Goal: Information Seeking & Learning: Learn about a topic

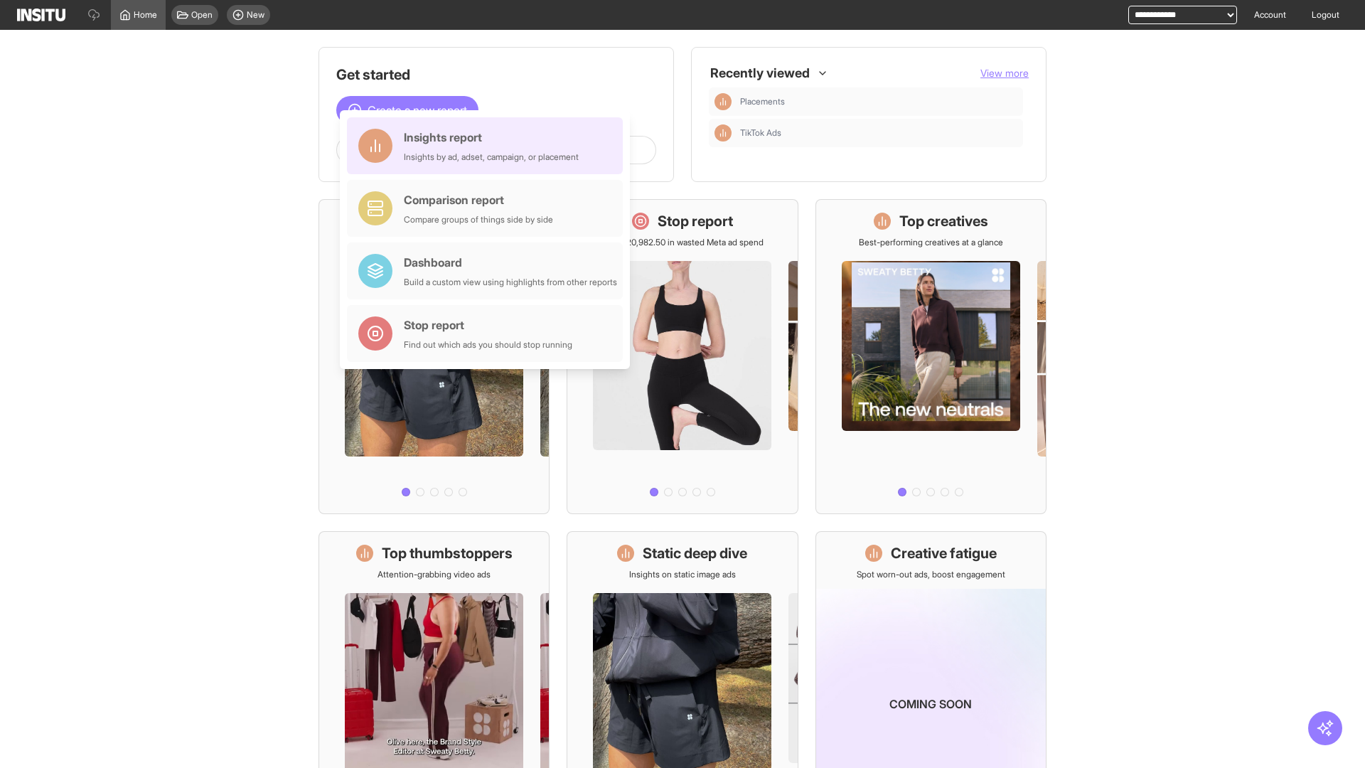
click at [488, 146] on div "Insights report Insights by ad, adset, campaign, or placement" at bounding box center [491, 146] width 175 height 34
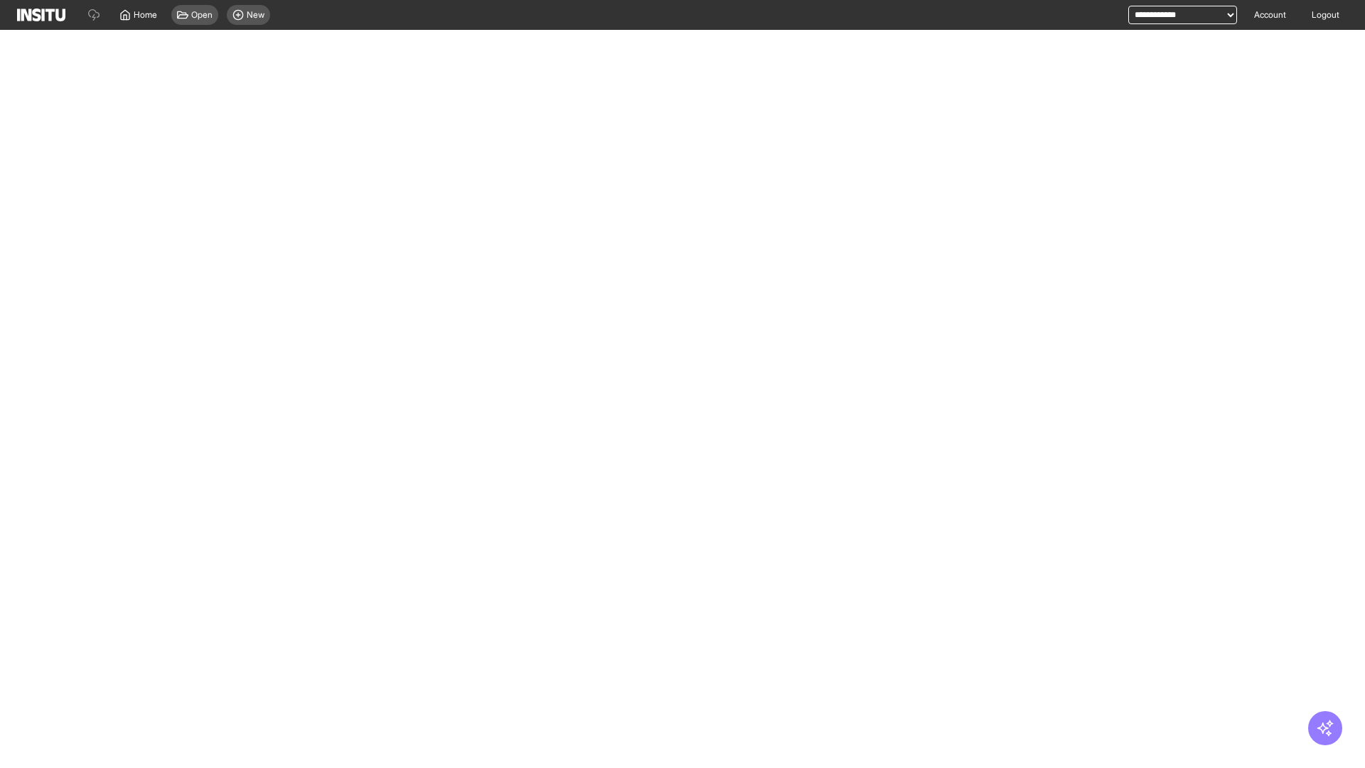
select select "**"
